Goal: Task Accomplishment & Management: Manage account settings

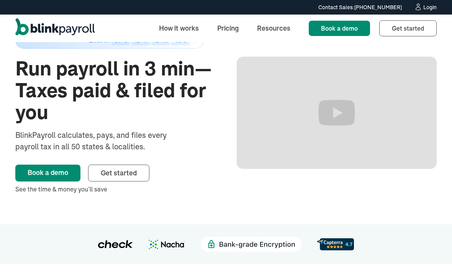
click at [428, 8] on div "Login" at bounding box center [429, 7] width 13 height 5
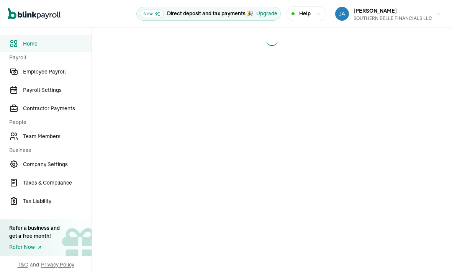
click at [57, 73] on span "Employee Payroll" at bounding box center [57, 72] width 69 height 8
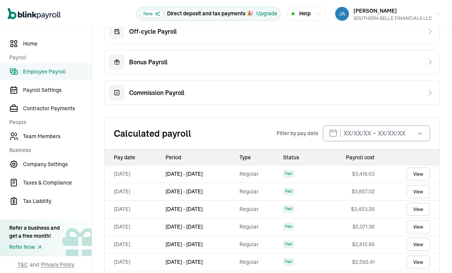
scroll to position [293, 0]
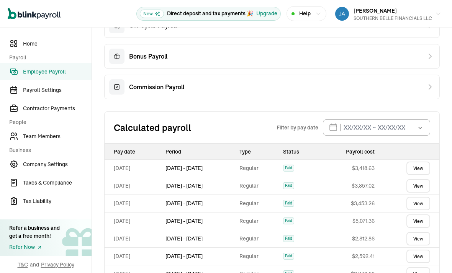
click at [419, 166] on link "View" at bounding box center [418, 168] width 24 height 13
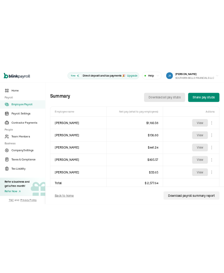
scroll to position [243, 0]
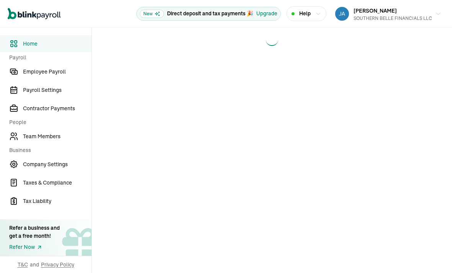
click at [57, 73] on span "Employee Payroll" at bounding box center [57, 72] width 69 height 8
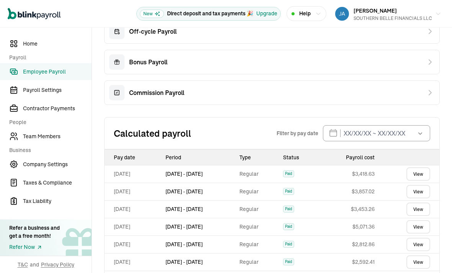
scroll to position [293, 0]
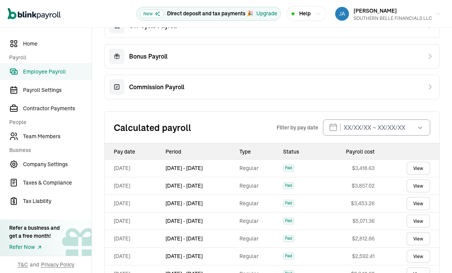
click at [419, 166] on link "View" at bounding box center [418, 168] width 24 height 13
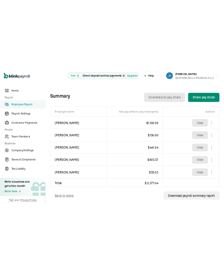
scroll to position [243, 0]
